Goal: Task Accomplishment & Management: Manage account settings

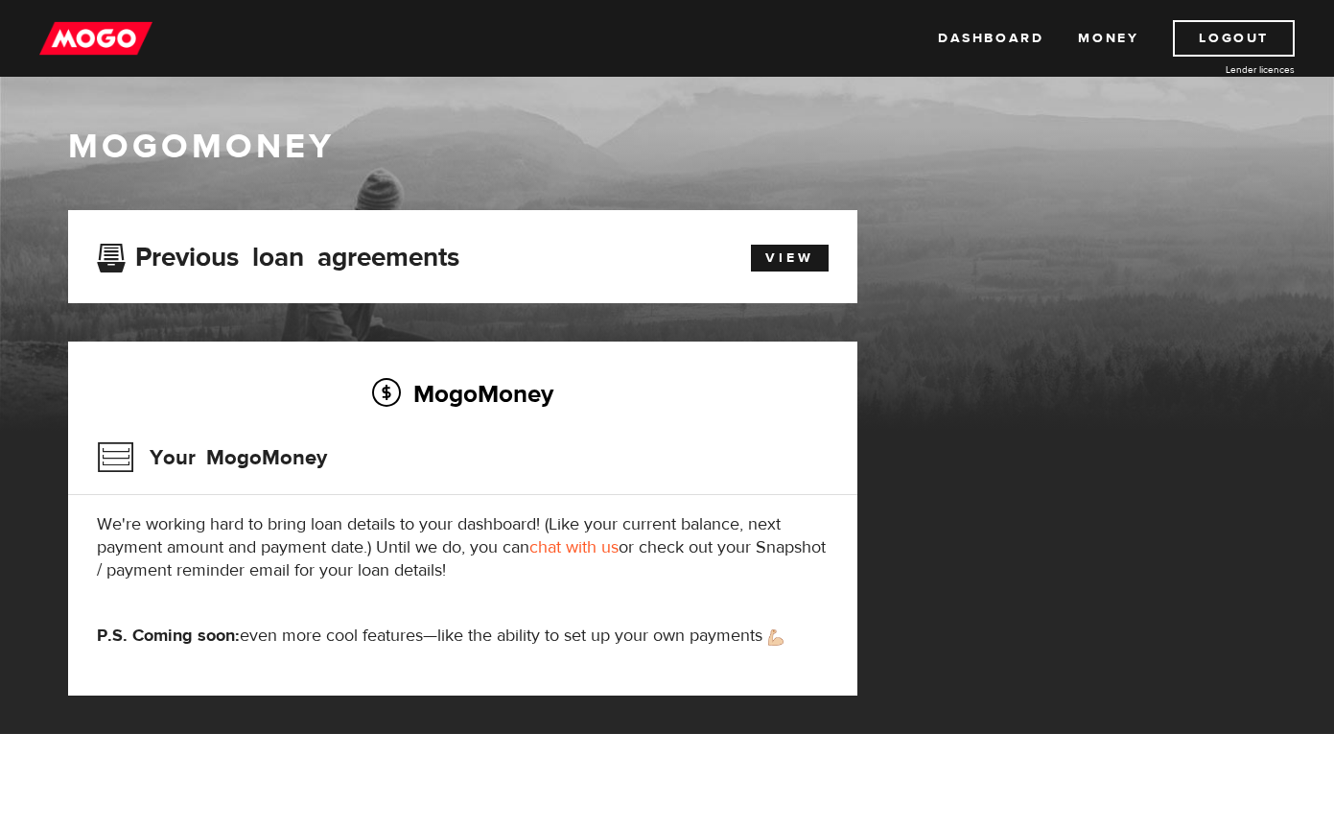
click at [502, 270] on div "Previous loan agreements" at bounding box center [400, 256] width 634 height 35
click at [1098, 36] on link "Money" at bounding box center [1108, 38] width 60 height 36
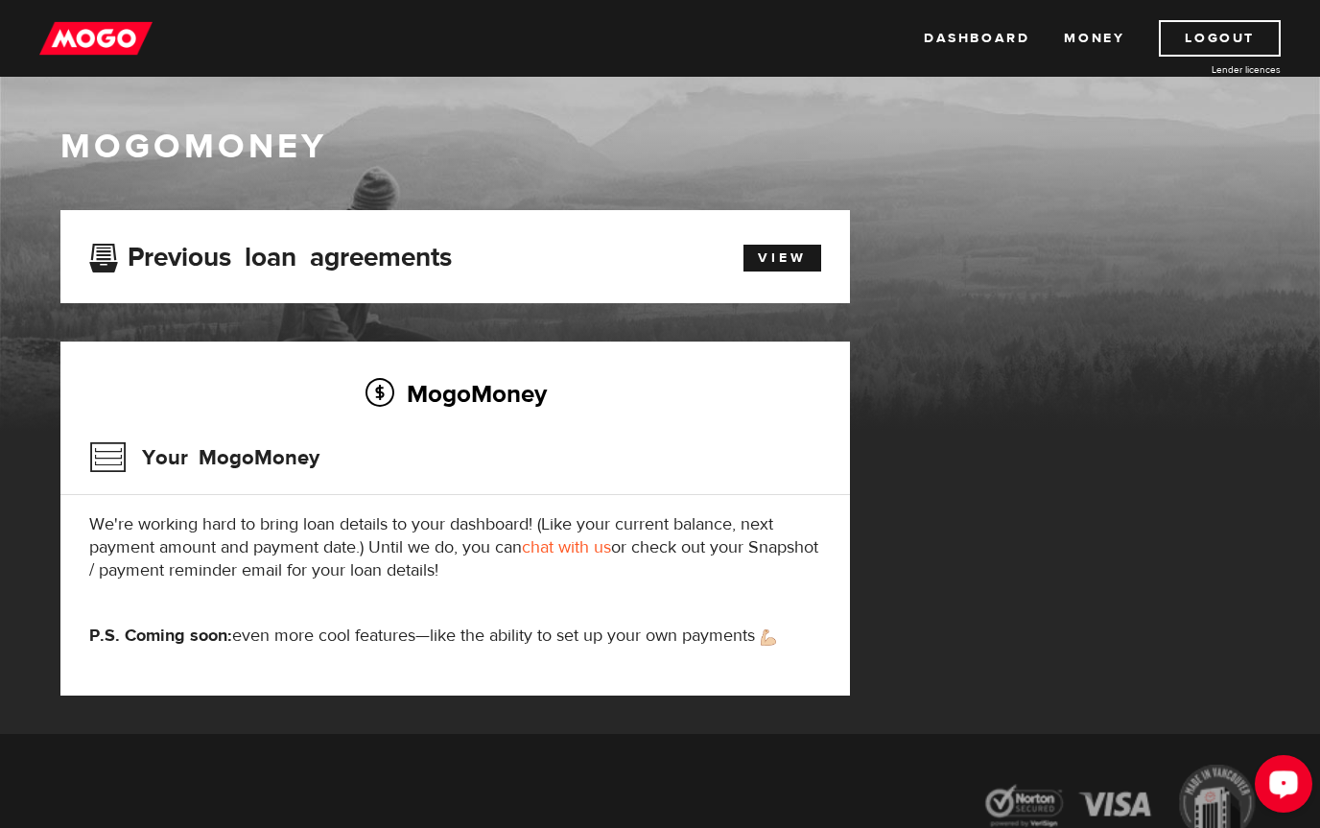
click at [1291, 794] on div "Open LiveChat chat widget" at bounding box center [1283, 783] width 33 height 33
click at [789, 252] on link "View" at bounding box center [782, 258] width 78 height 27
